Goal: Information Seeking & Learning: Learn about a topic

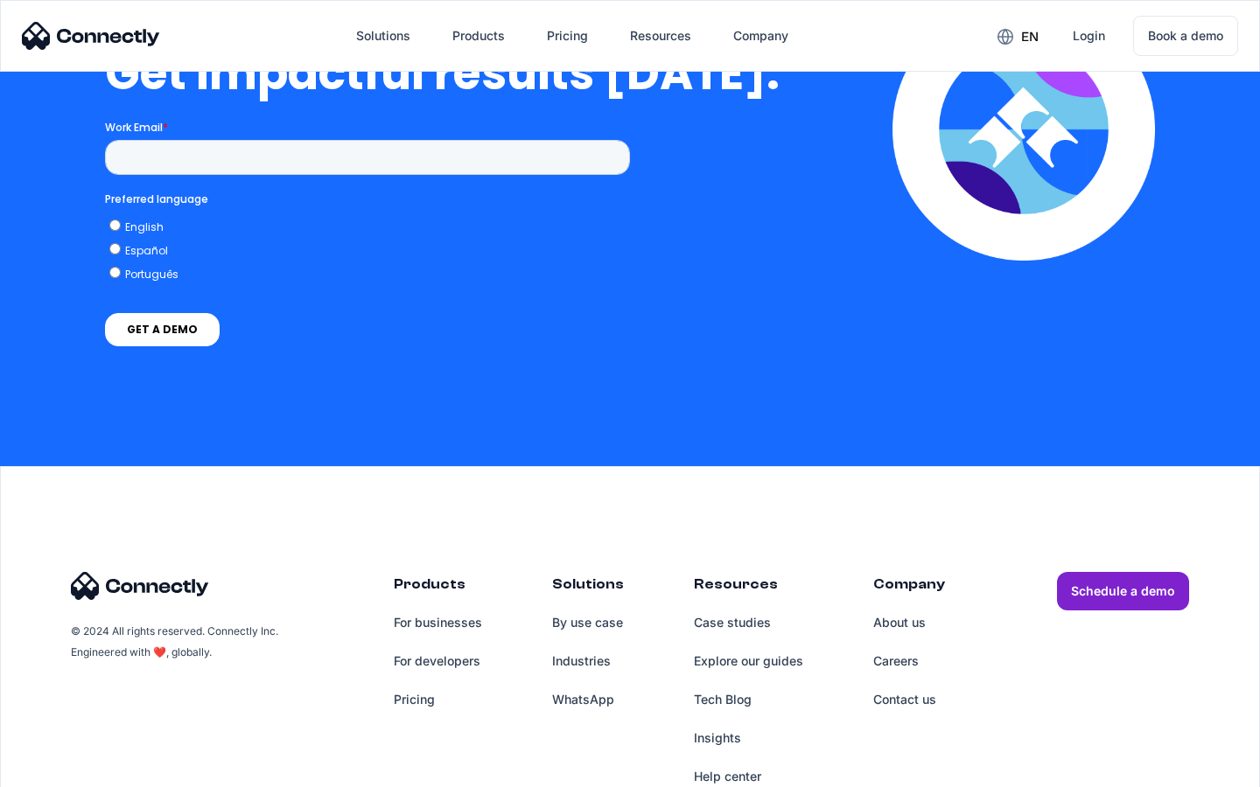
scroll to position [3844, 0]
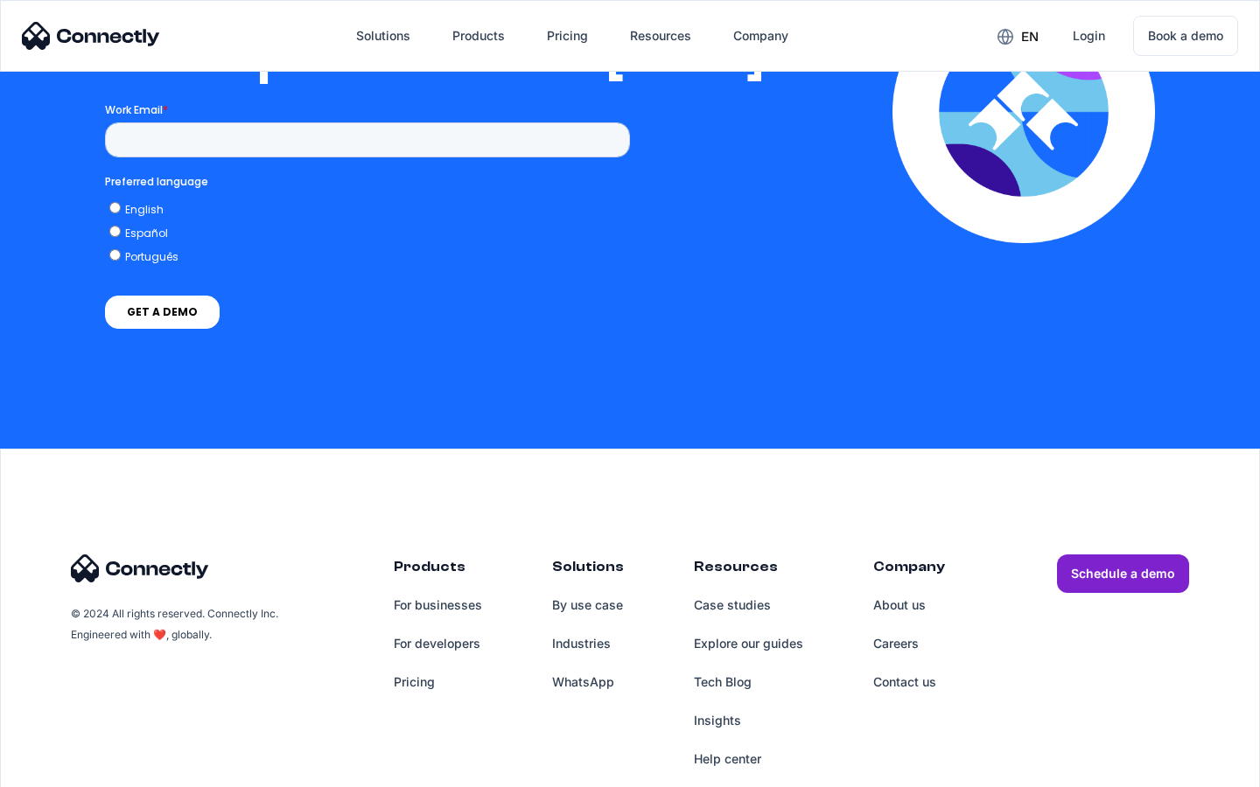
scroll to position [3559, 0]
